Goal: Information Seeking & Learning: Check status

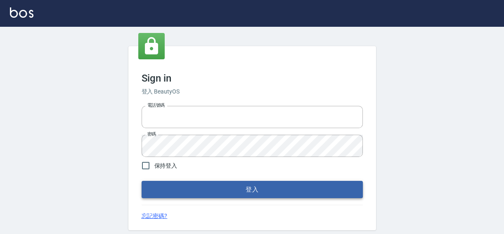
type input "0422211177"
click at [252, 191] on button "登入" at bounding box center [252, 189] width 221 height 17
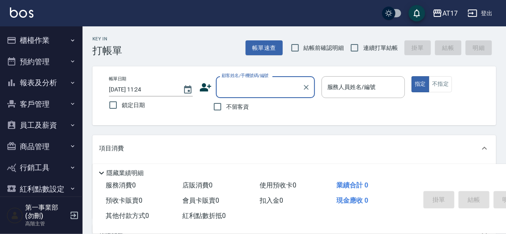
click at [297, 6] on div "AT17 登出" at bounding box center [253, 13] width 506 height 26
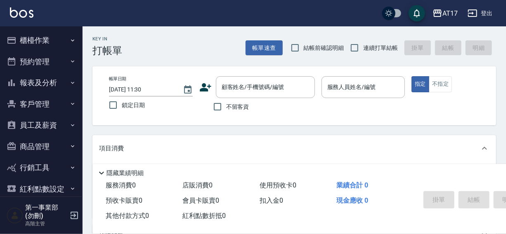
click at [203, 11] on div "AT17 登出" at bounding box center [253, 13] width 506 height 26
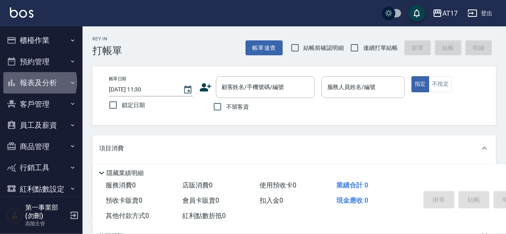
click at [36, 82] on button "報表及分析" at bounding box center [41, 82] width 76 height 21
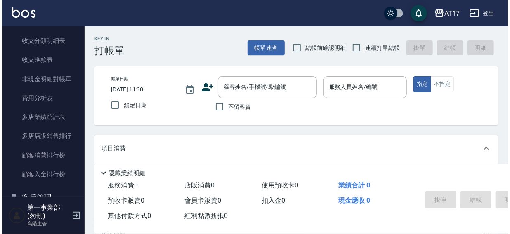
scroll to position [717, 0]
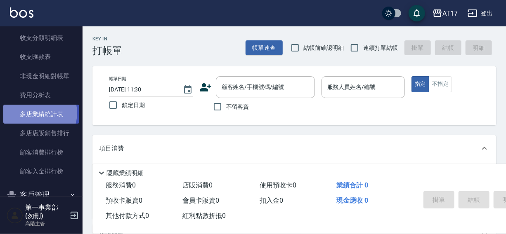
click at [37, 113] on link "多店業績統計表" at bounding box center [41, 114] width 76 height 19
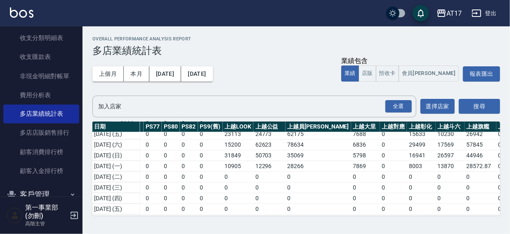
scroll to position [121, 1026]
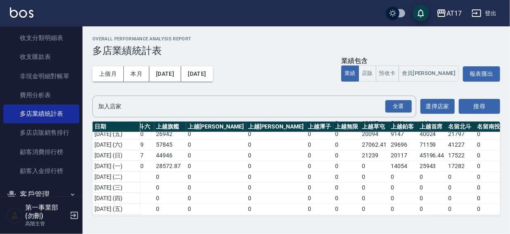
click at [317, 33] on div "Overall Performance Analysis Report 多店業績統計表 上個月 本月 [DATE] [DATE] 業績包含 業績 店販 預收卡…" at bounding box center [297, 125] width 428 height 199
click at [384, 35] on div "Overall Performance Analysis Report 多店業績統計表 上個月 本月 [DATE] [DATE] 業績包含 業績 店販 預收卡…" at bounding box center [297, 125] width 428 height 199
click at [341, 14] on div "AT17 登出" at bounding box center [255, 13] width 510 height 26
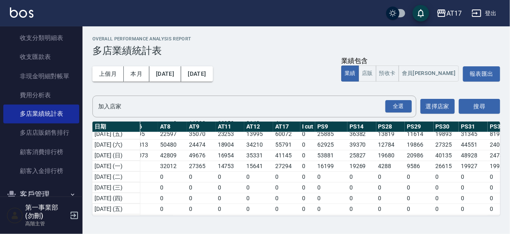
scroll to position [121, 13]
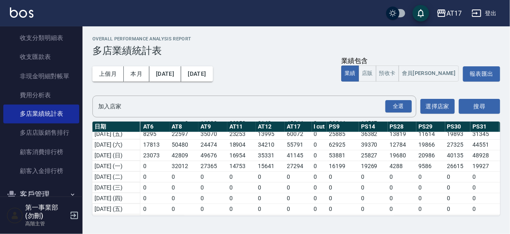
click at [338, 14] on div "AT17 登出" at bounding box center [255, 13] width 510 height 26
click at [302, 9] on div "AT17 登出" at bounding box center [255, 13] width 510 height 26
click at [301, 11] on div "AT17 登出" at bounding box center [255, 13] width 510 height 26
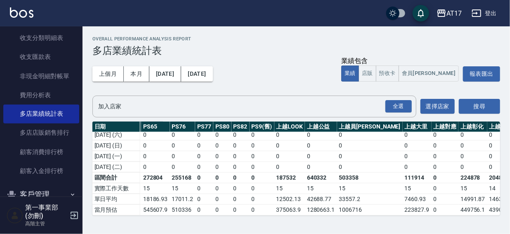
scroll to position [286, 1026]
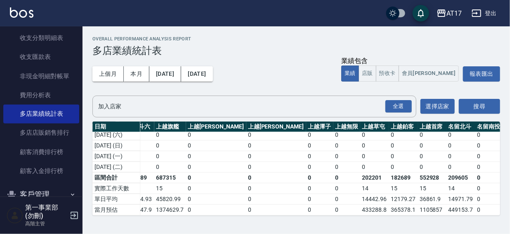
drag, startPoint x: 371, startPoint y: 156, endPoint x: 366, endPoint y: 90, distance: 66.2
click at [78, 88] on nav "櫃檯作業 打帳單 帳單列表 掛單列表 座位開單 營業儀表板 現金收支登錄 高階收支登錄 材料自購登錄 每日結帳 排班表 現場電腦打卡 掃碼打卡 預約管理 預約…" at bounding box center [41, 111] width 83 height 170
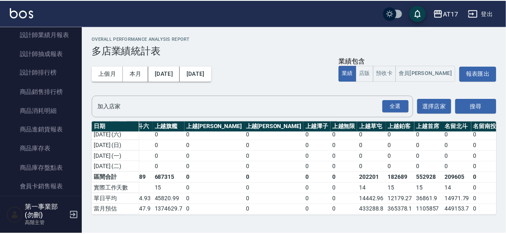
scroll to position [0, 0]
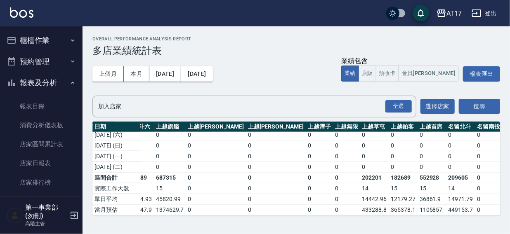
click at [37, 40] on button "櫃檯作業" at bounding box center [41, 40] width 76 height 21
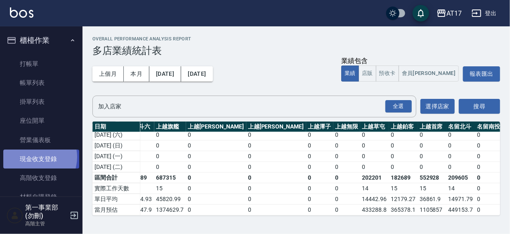
click at [33, 157] on link "現金收支登錄" at bounding box center [41, 159] width 76 height 19
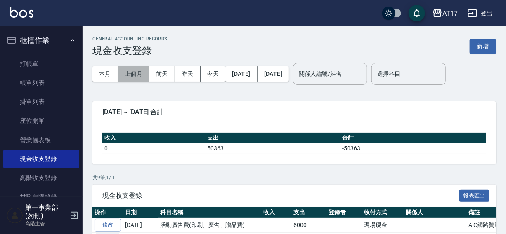
click at [134, 74] on button "上個月" at bounding box center [133, 73] width 31 height 15
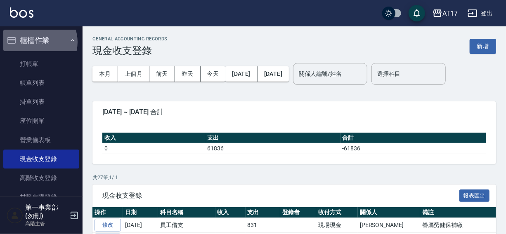
click at [35, 42] on button "櫃檯作業" at bounding box center [41, 40] width 76 height 21
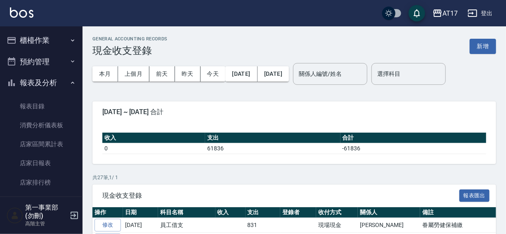
click at [312, 8] on div "AT17 登出" at bounding box center [253, 13] width 506 height 26
